Goal: Browse casually

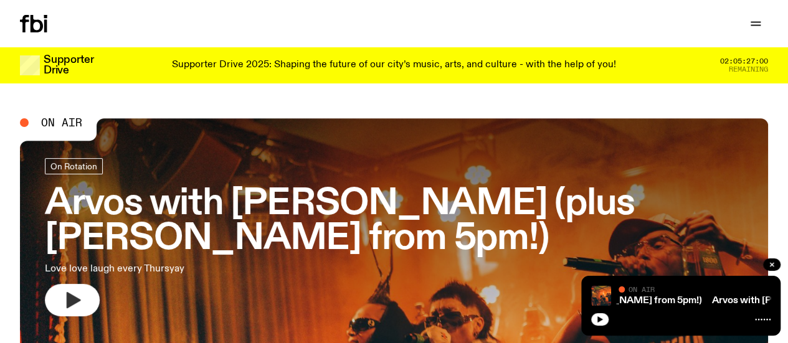
click at [73, 297] on icon "button" at bounding box center [74, 300] width 14 height 16
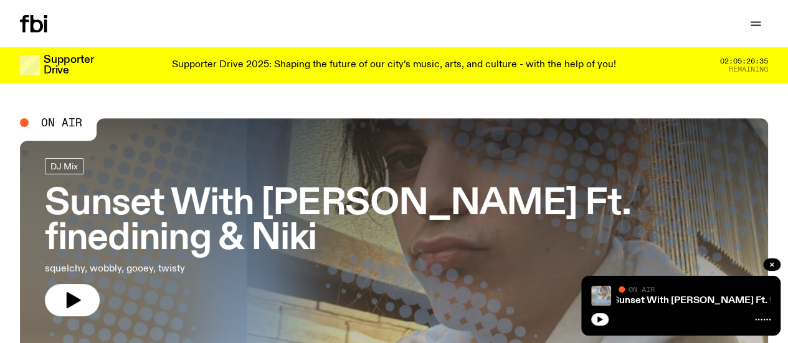
click at [72, 292] on icon "button" at bounding box center [74, 300] width 14 height 16
